Goal: Find specific page/section: Find specific page/section

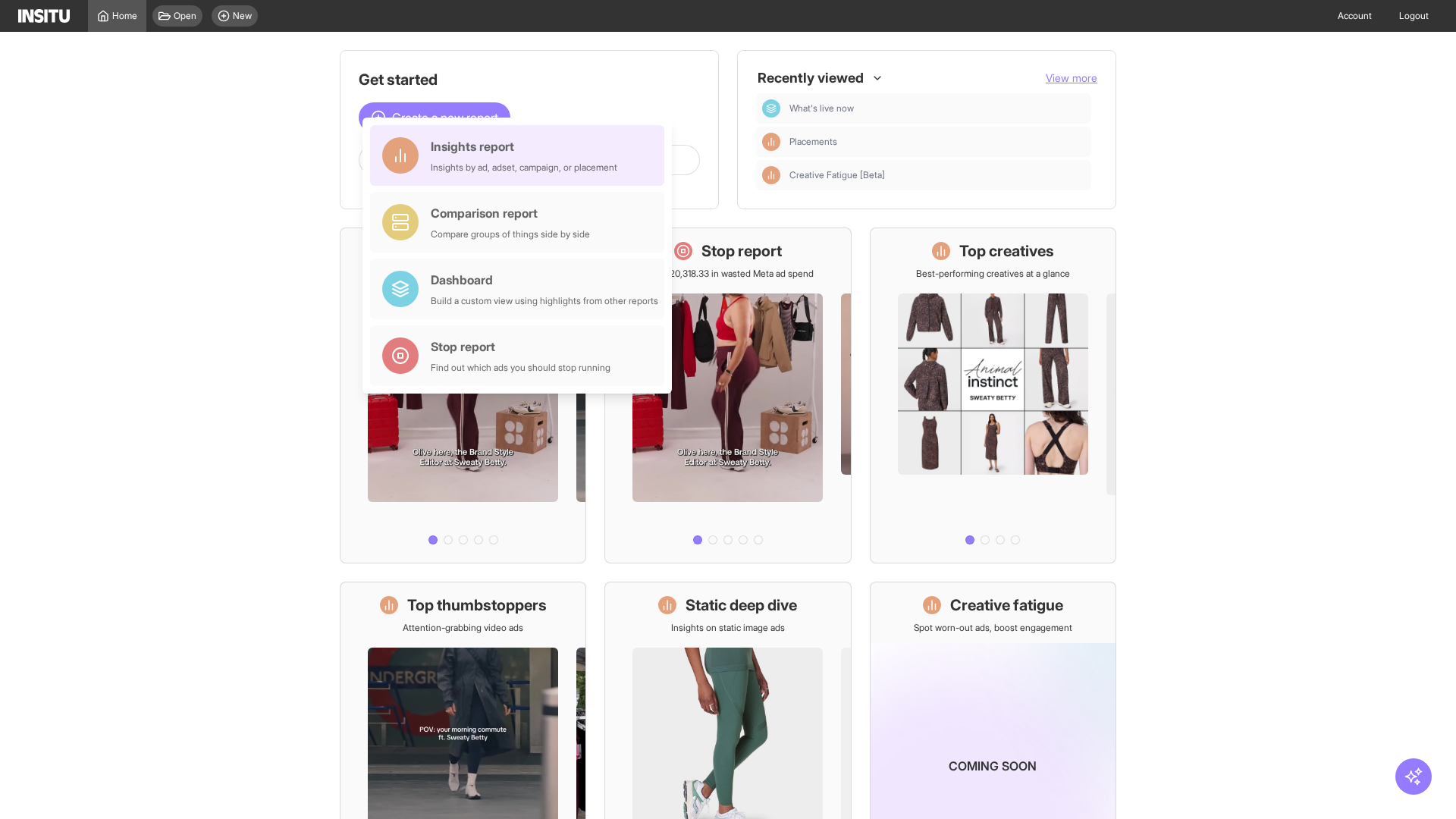
click at [521, 156] on div "Insights report Insights by ad, adset, campaign, or placement" at bounding box center [524, 155] width 187 height 37
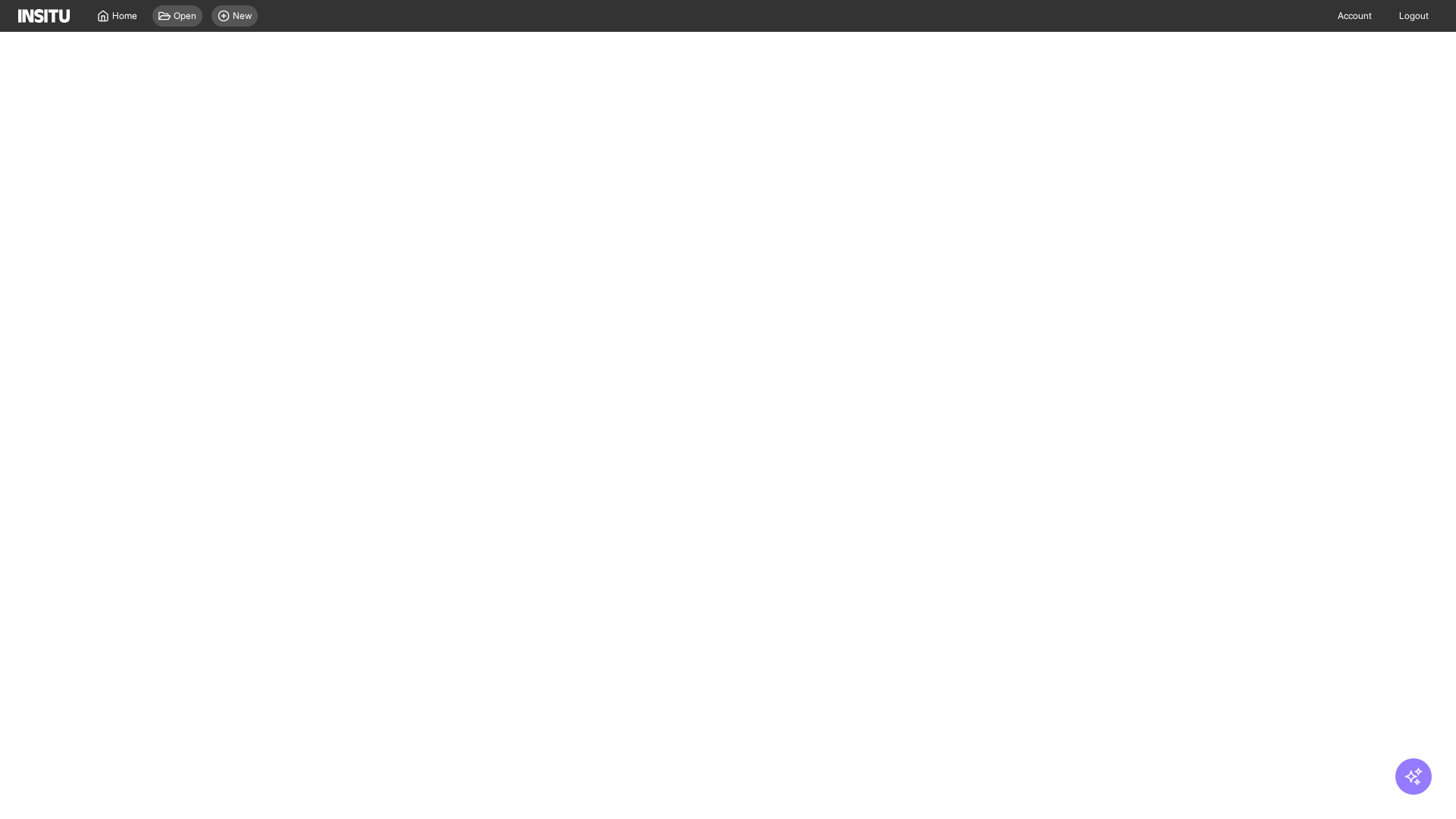
select select "**"
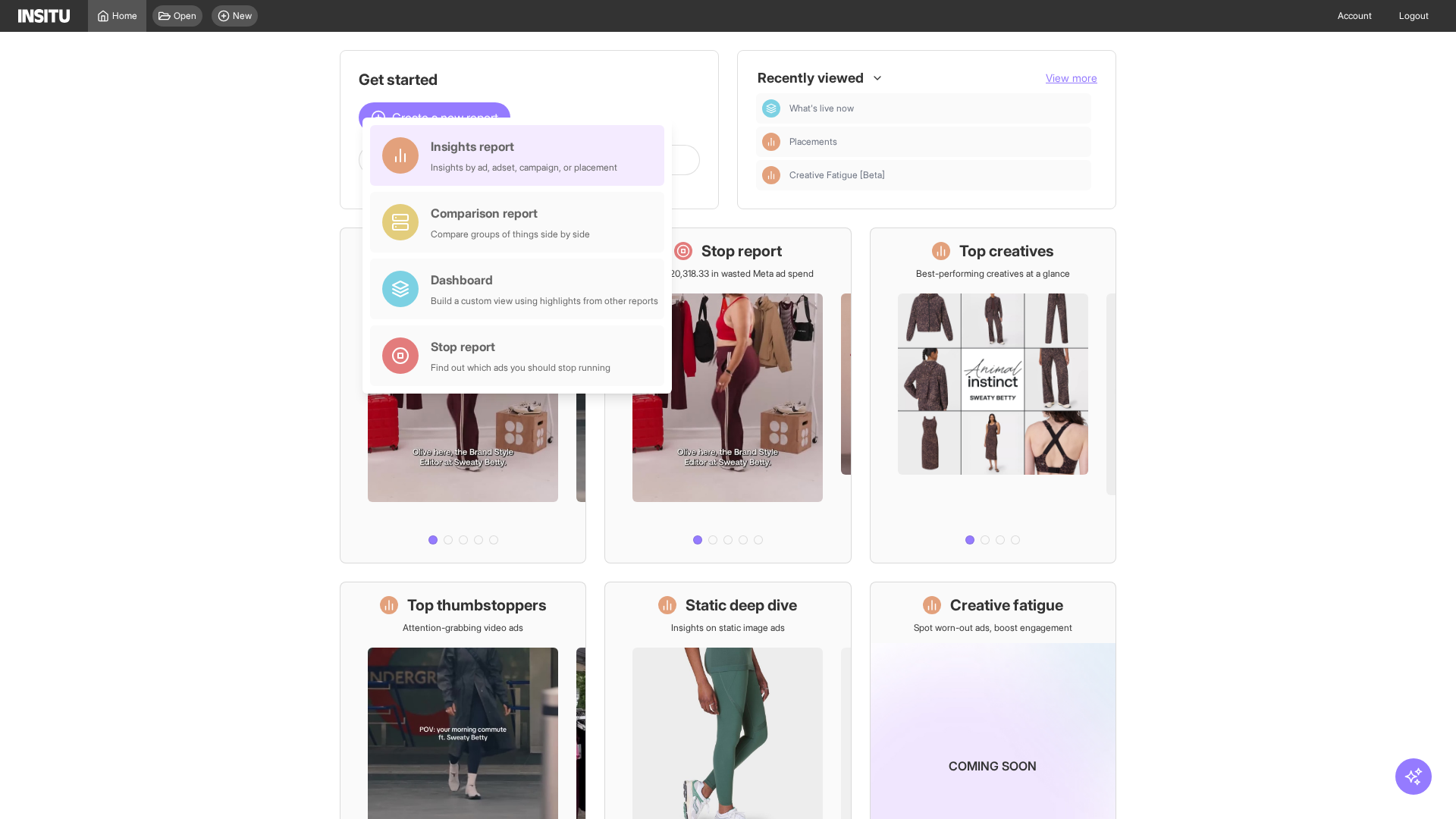
click at [521, 156] on div "Insights report Insights by ad, adset, campaign, or placement" at bounding box center [524, 155] width 187 height 37
